Goal: Information Seeking & Learning: Learn about a topic

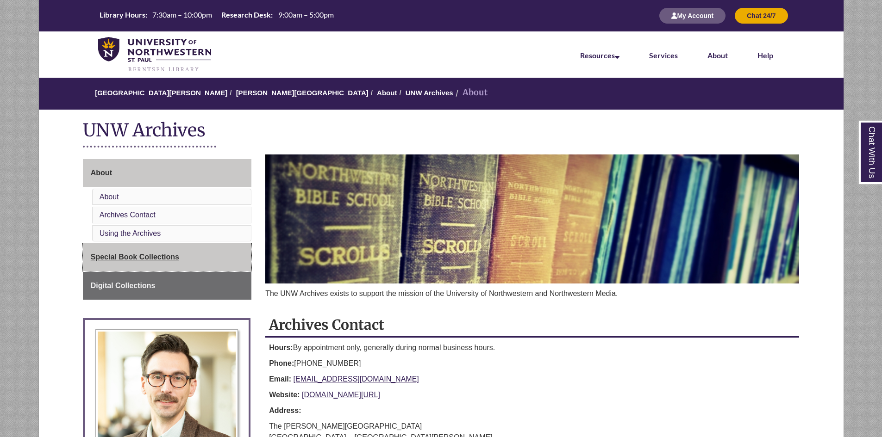
click at [153, 255] on span "Special Book Collections" at bounding box center [135, 257] width 88 height 8
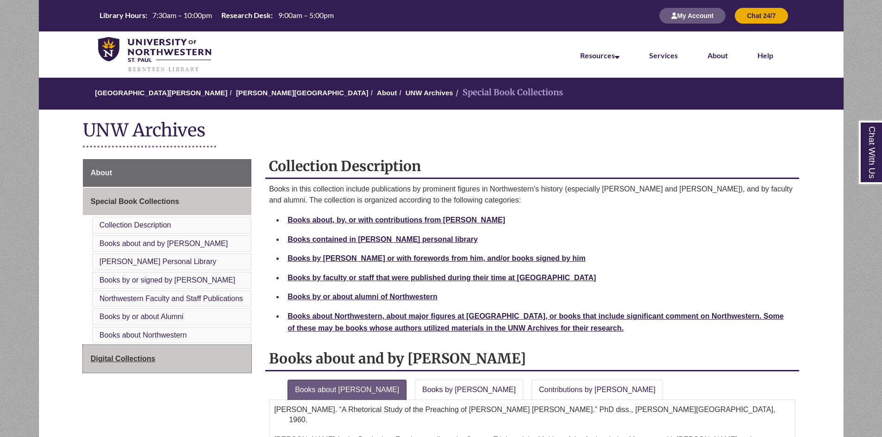
click at [129, 359] on span "Digital Collections" at bounding box center [123, 359] width 65 height 8
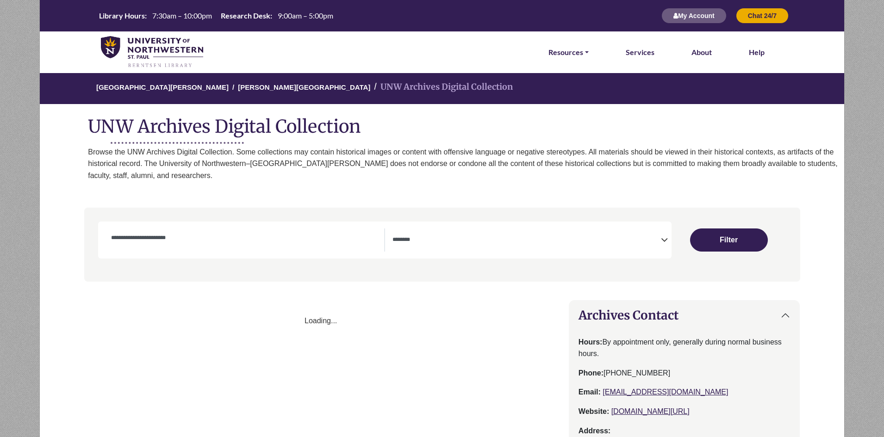
select select "Database Subject Filter"
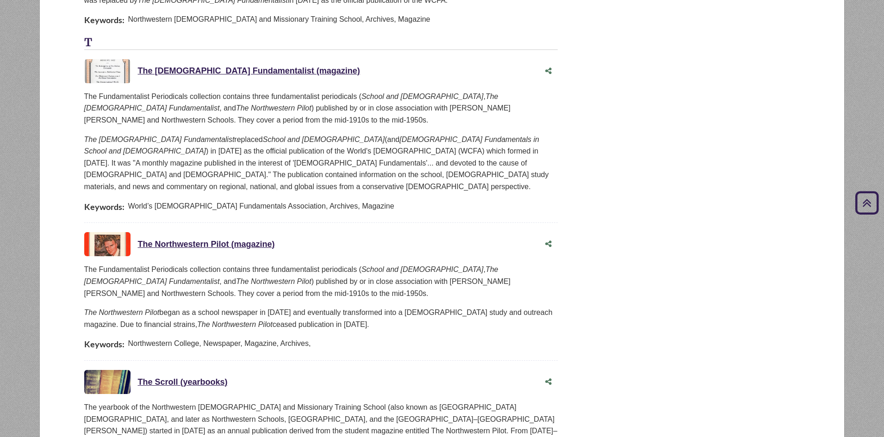
scroll to position [972, 0]
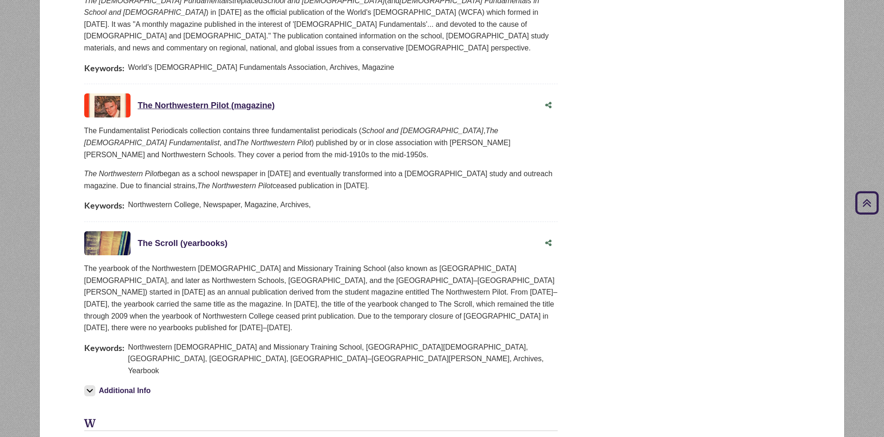
click at [162, 239] on link "The Scroll (yearbooks) This link opens in a new window" at bounding box center [183, 243] width 90 height 9
